Goal: Information Seeking & Learning: Learn about a topic

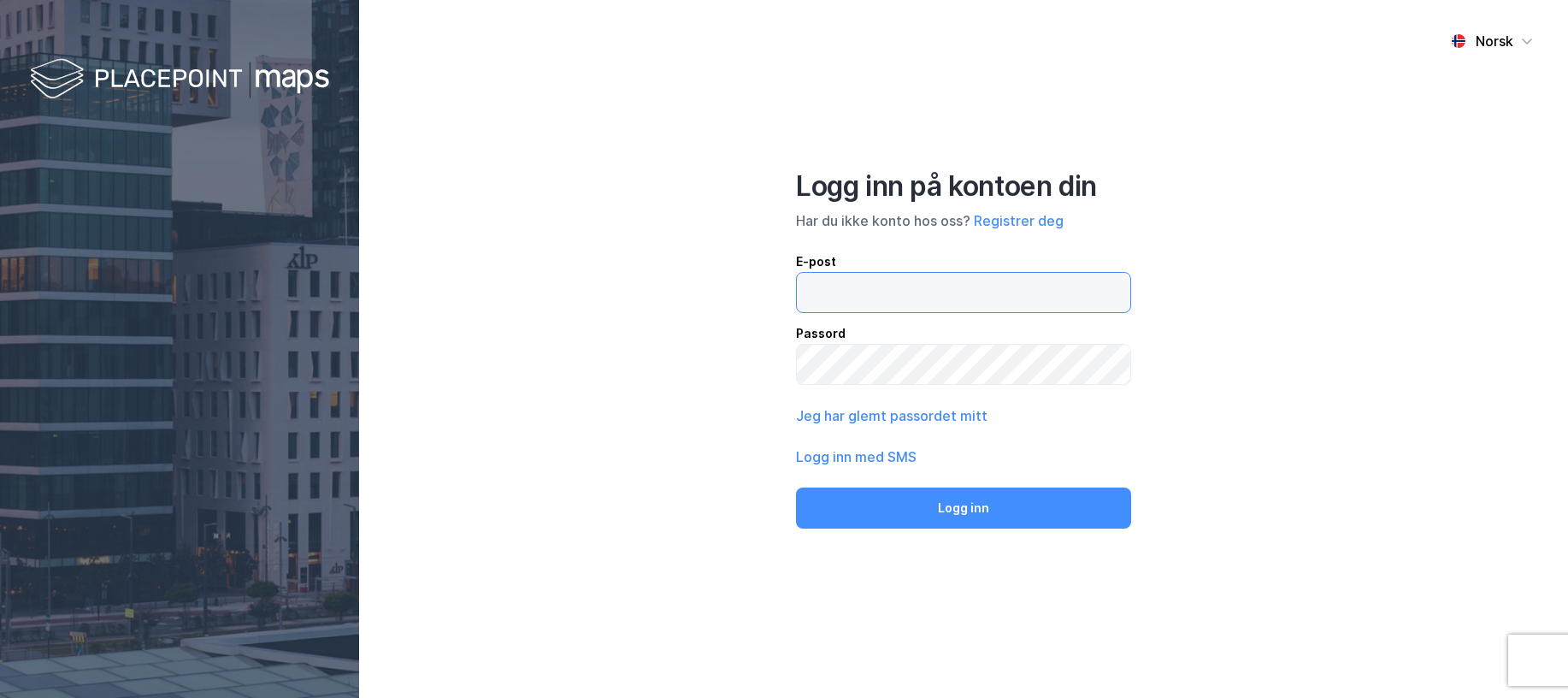
type input "[EMAIL_ADDRESS][DOMAIN_NAME]"
click at [1021, 501] on button "Logg inn" at bounding box center [963, 508] width 335 height 42
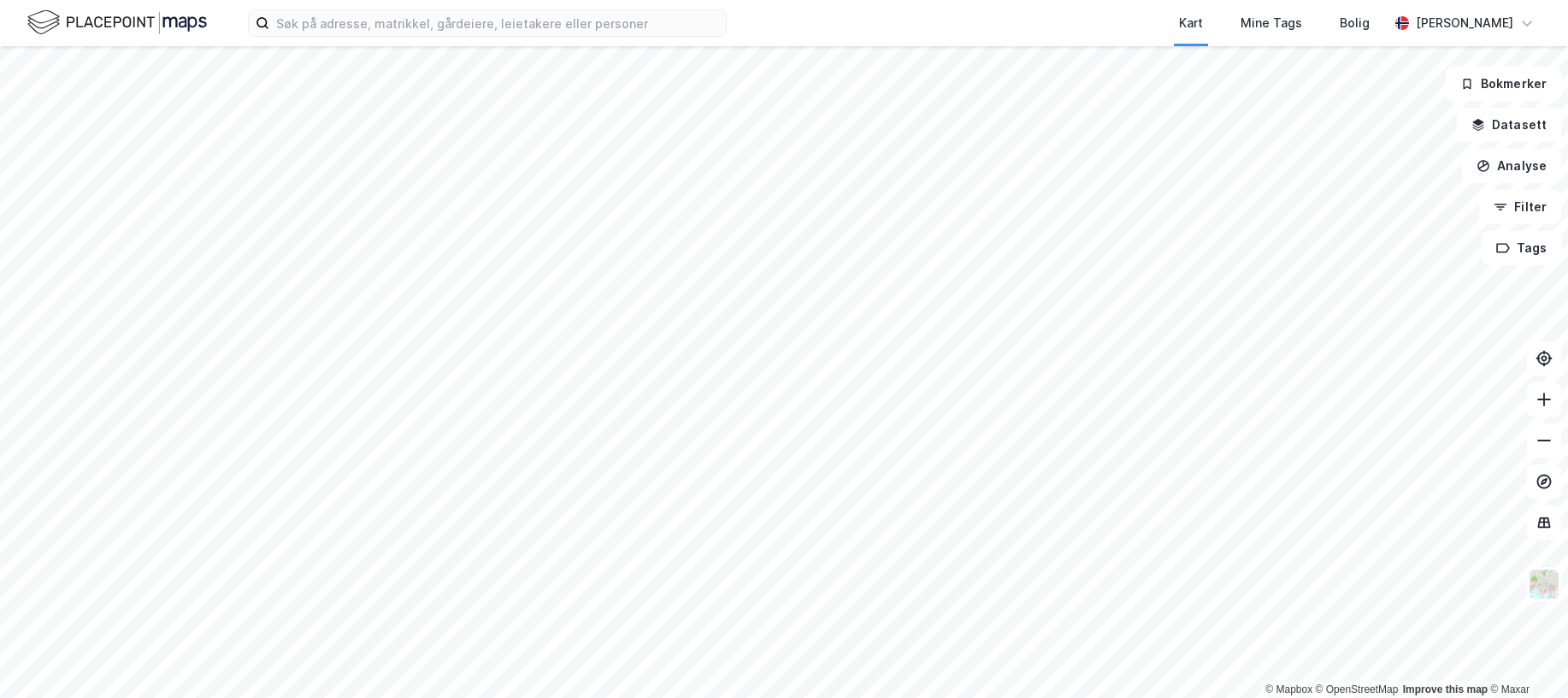
click at [365, 4] on div "Kart Mine Tags Bolig [PERSON_NAME]" at bounding box center [784, 23] width 1568 height 46
click at [362, 22] on input at bounding box center [497, 23] width 456 height 26
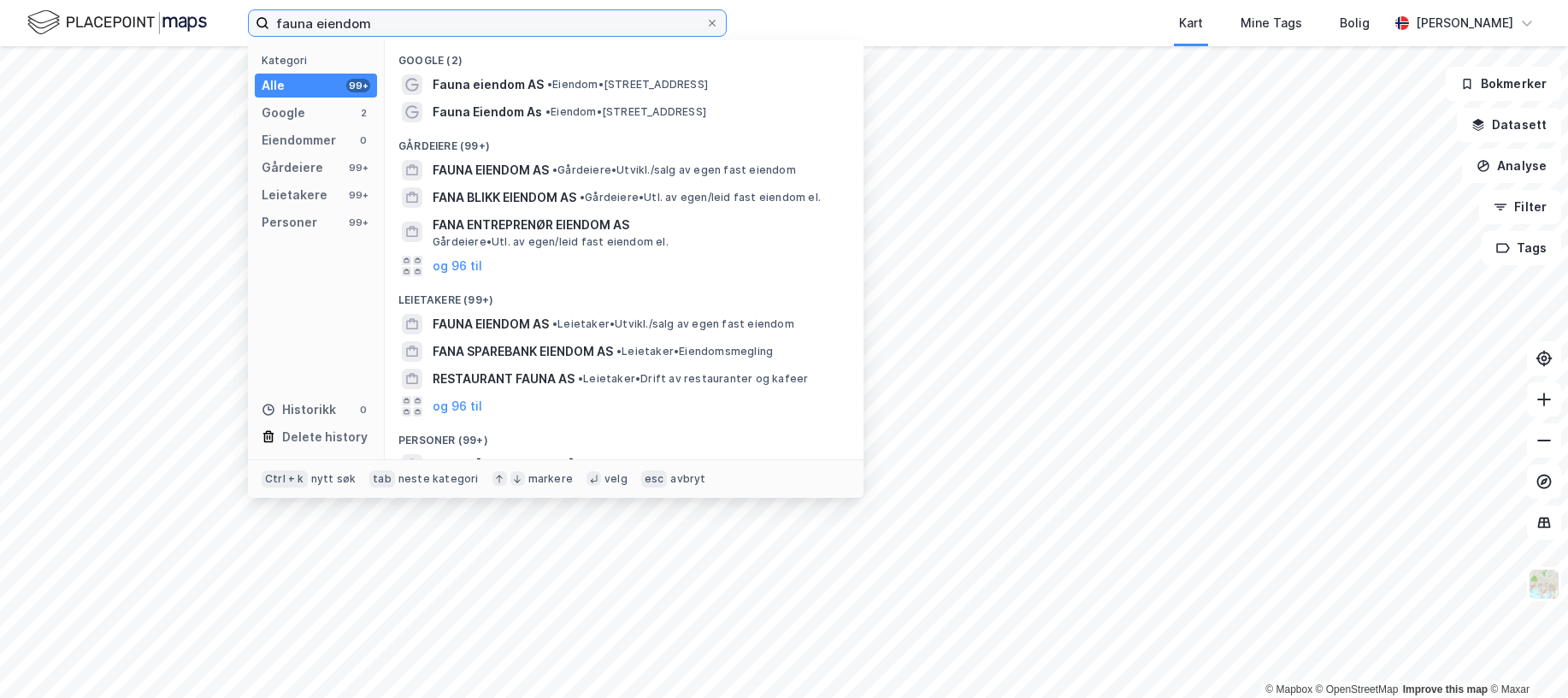
type input "fauna eiendom"
click at [635, 163] on span "• Gårdeiere • [GEOGRAPHIC_DATA]/salg av egen fast eiendom" at bounding box center [674, 170] width 243 height 14
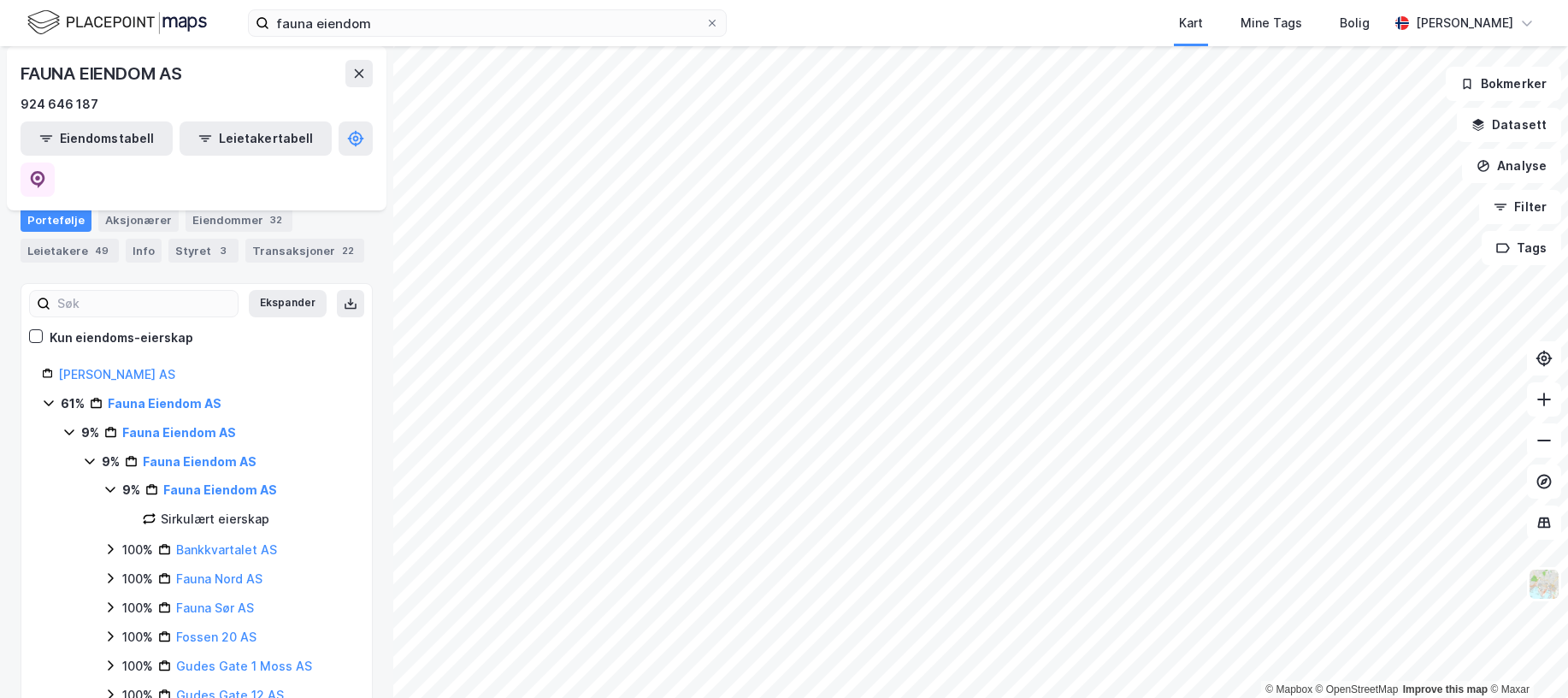
scroll to position [171, 0]
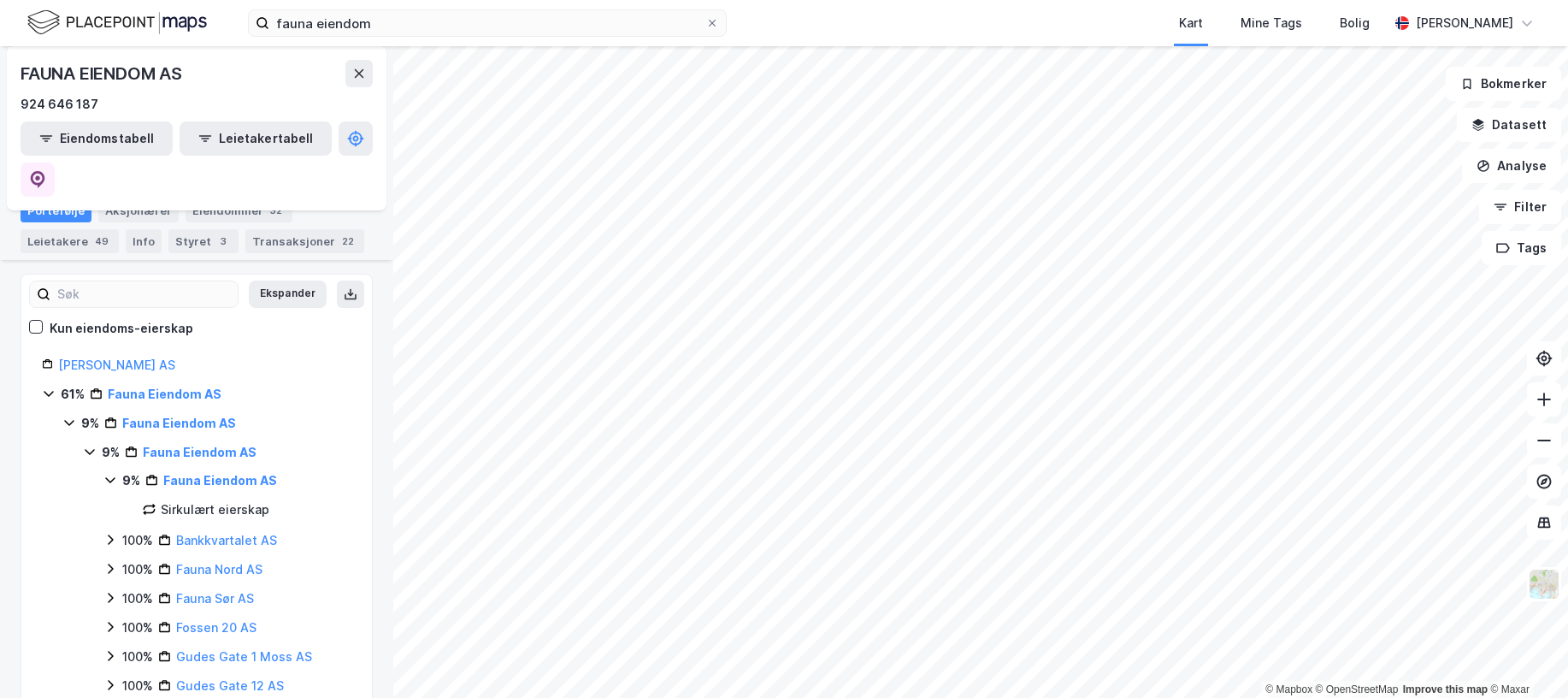
click at [115, 473] on icon at bounding box center [110, 480] width 14 height 14
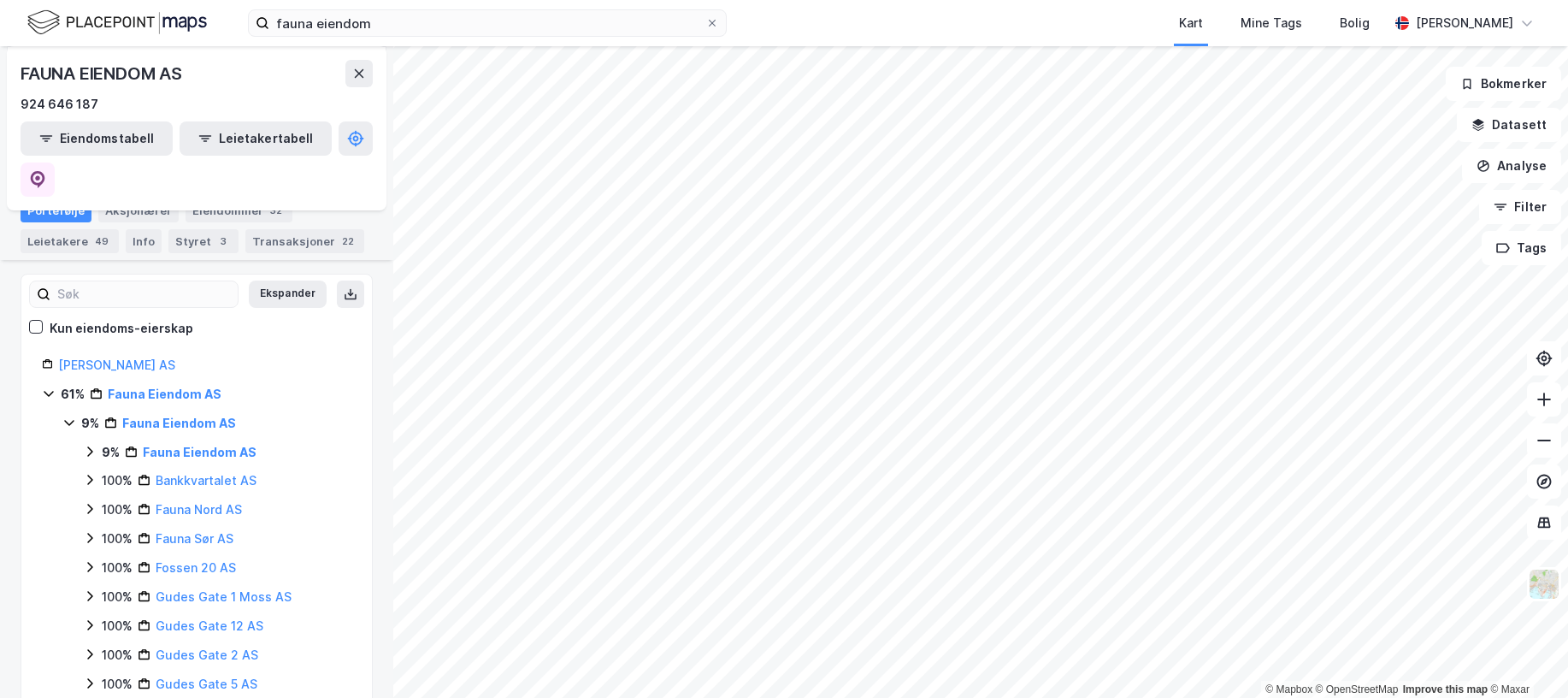
click at [71, 416] on icon at bounding box center [69, 423] width 14 height 14
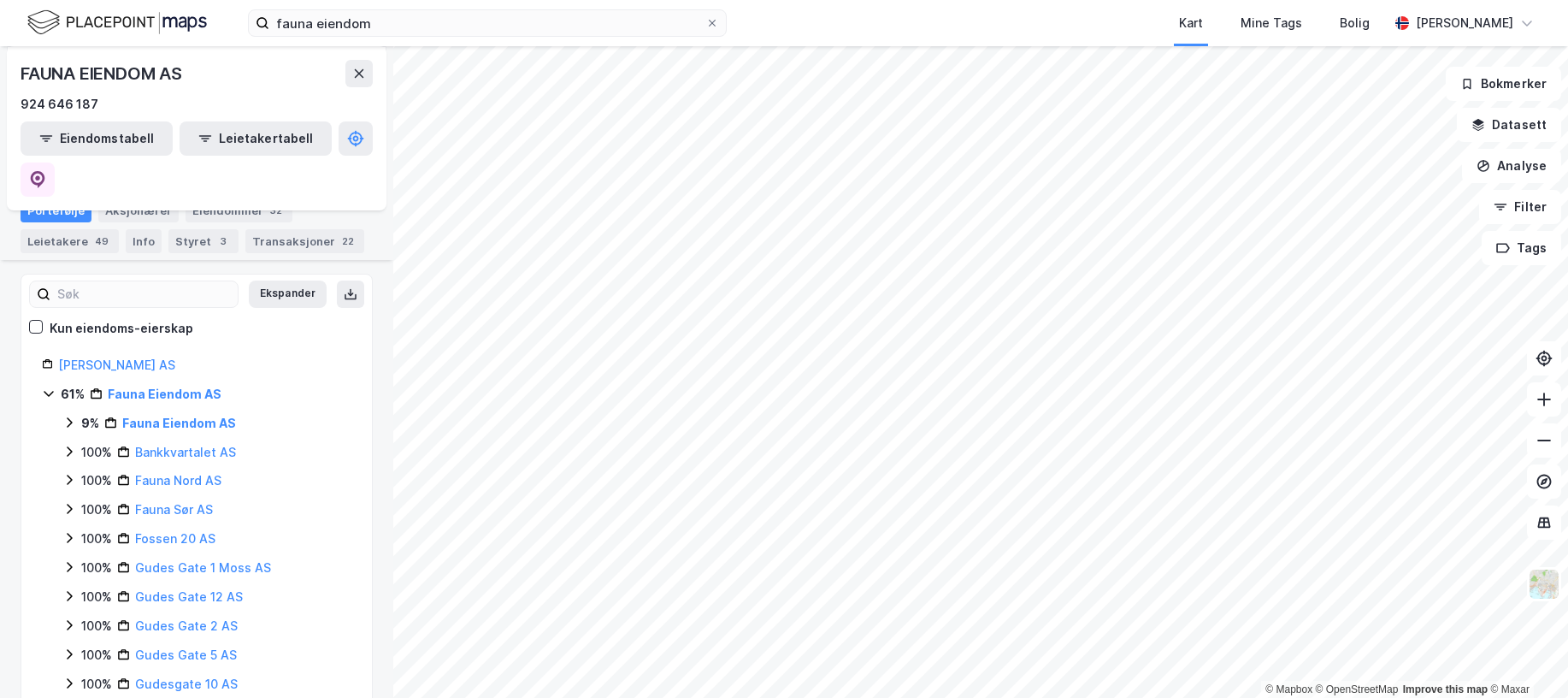
click at [46, 386] on icon at bounding box center [48, 393] width 14 height 14
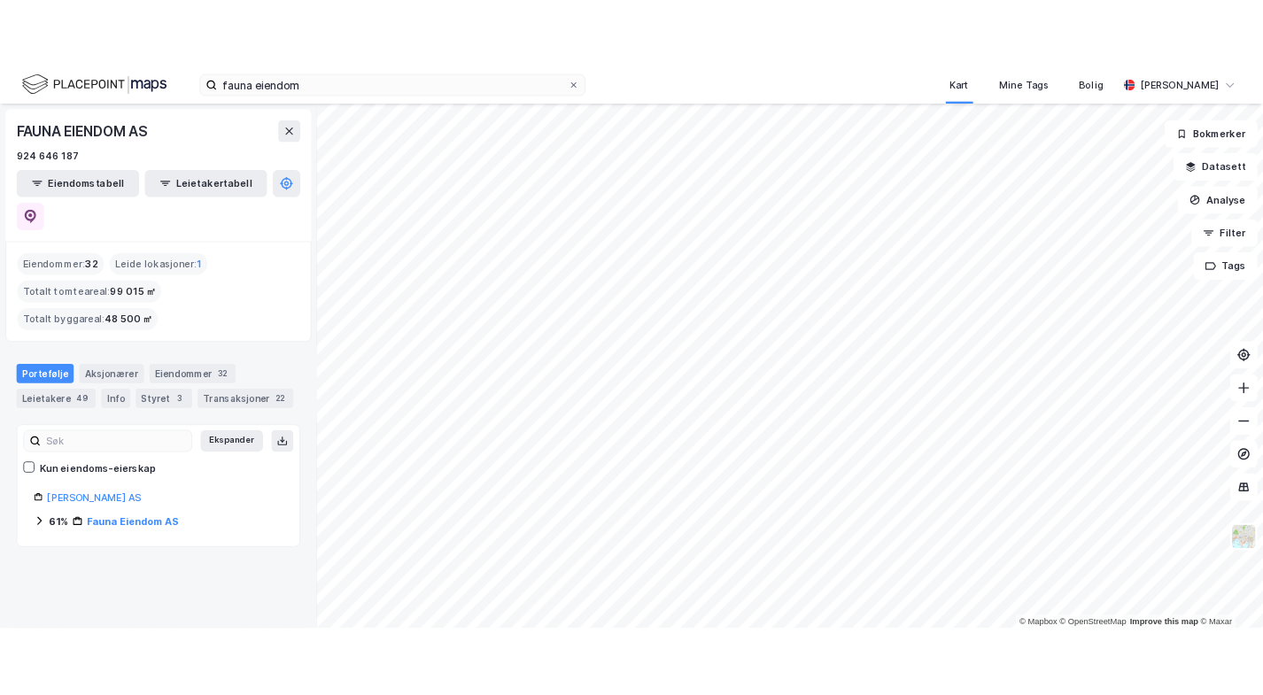
scroll to position [0, 0]
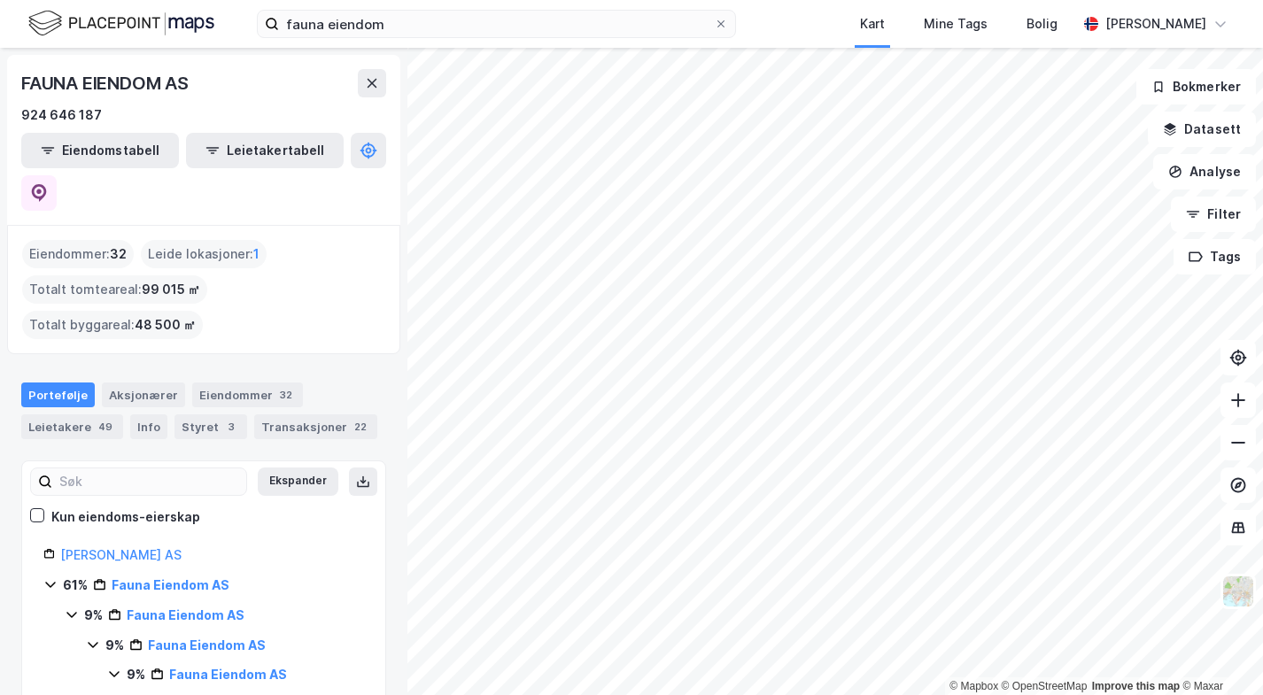
click at [122, 547] on link "[PERSON_NAME] AS" at bounding box center [120, 554] width 121 height 15
